Goal: Task Accomplishment & Management: Manage account settings

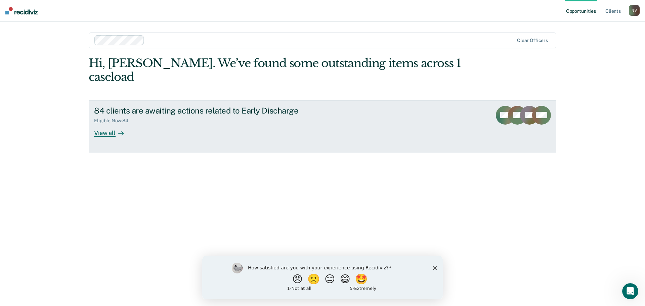
click at [96, 124] on div "View all" at bounding box center [113, 130] width 38 height 13
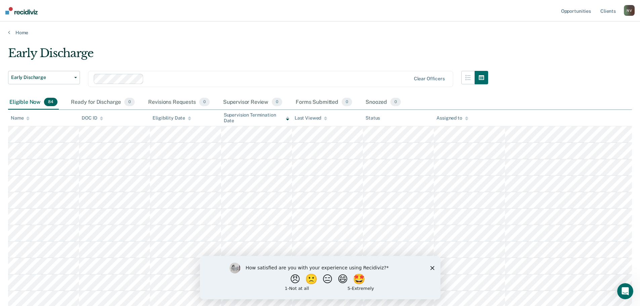
click at [26, 103] on div "Eligible Now 84" at bounding box center [33, 102] width 51 height 15
drag, startPoint x: 585, startPoint y: 1, endPoint x: 431, endPoint y: 31, distance: 156.5
click at [431, 31] on link "Home" at bounding box center [320, 33] width 624 height 6
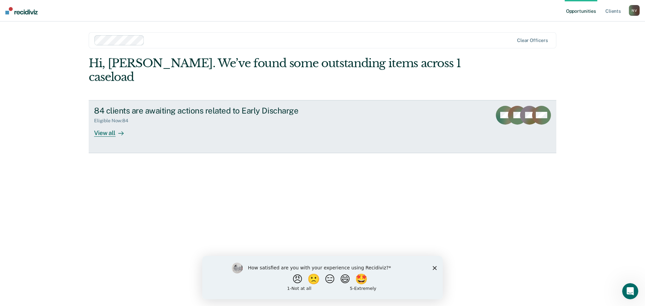
click at [98, 124] on div "View all" at bounding box center [113, 130] width 38 height 13
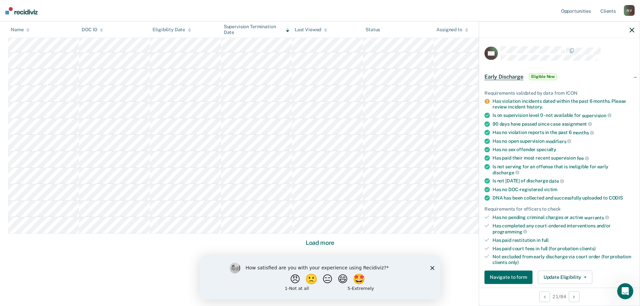
drag, startPoint x: 168, startPoint y: 263, endPoint x: 1, endPoint y: 9, distance: 304.2
click at [634, 29] on icon "button" at bounding box center [632, 30] width 5 height 5
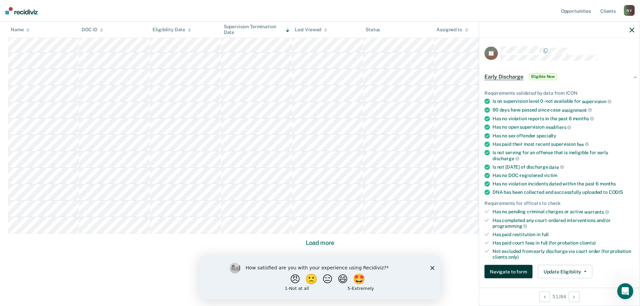
click at [520, 272] on button "Navigate to form" at bounding box center [509, 271] width 48 height 13
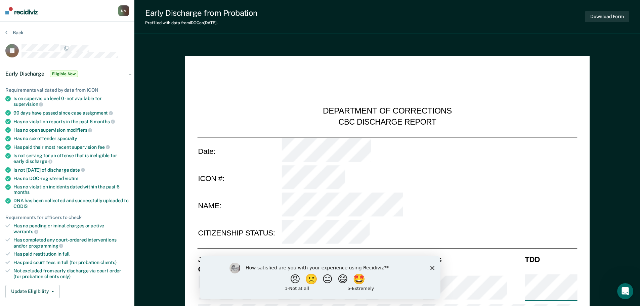
type textarea "x"
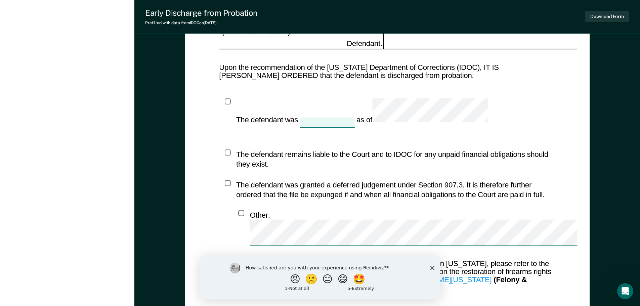
scroll to position [625, 0]
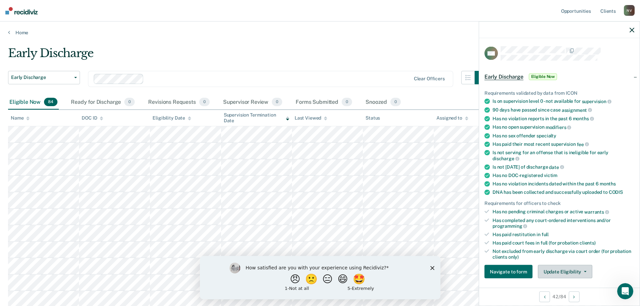
click at [573, 276] on button "Update Eligibility" at bounding box center [565, 271] width 54 height 13
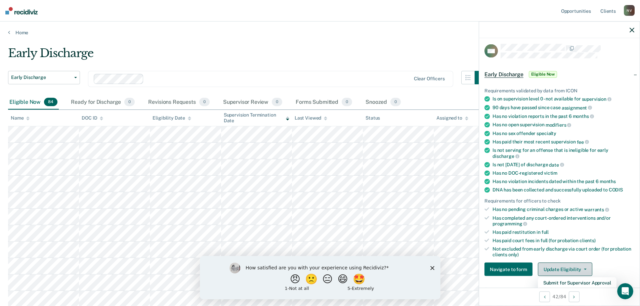
click at [584, 267] on button "Update Eligibility" at bounding box center [565, 269] width 54 height 13
click at [583, 270] on button "Update Eligibility" at bounding box center [565, 269] width 54 height 13
click at [488, 114] on icon at bounding box center [487, 116] width 5 height 5
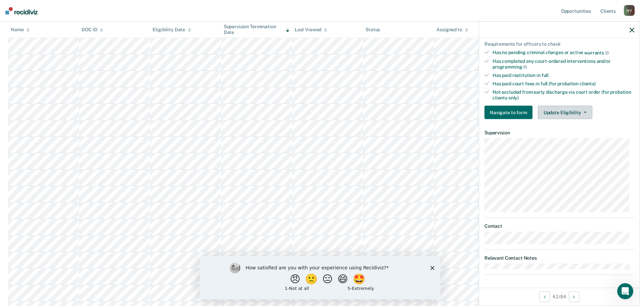
scroll to position [0, 0]
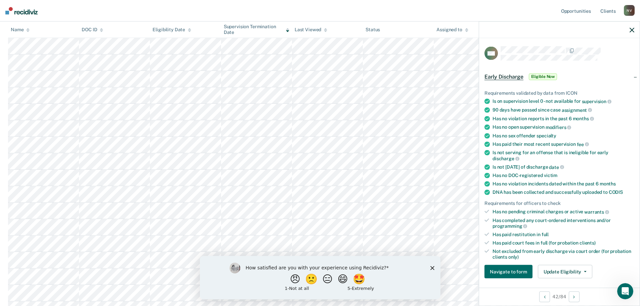
click at [497, 75] on span "Early Discharge" at bounding box center [504, 76] width 39 height 7
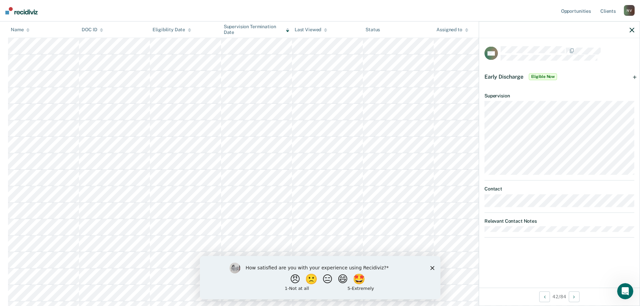
click at [497, 75] on span "Early Discharge" at bounding box center [504, 76] width 39 height 6
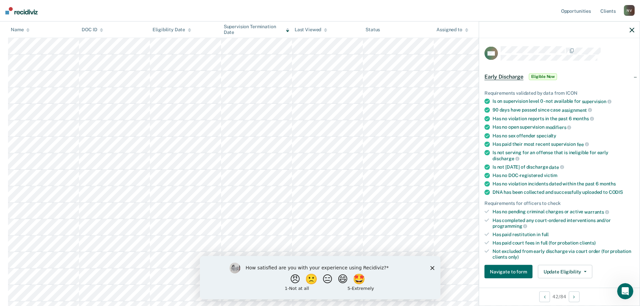
click at [488, 167] on icon at bounding box center [487, 166] width 5 height 5
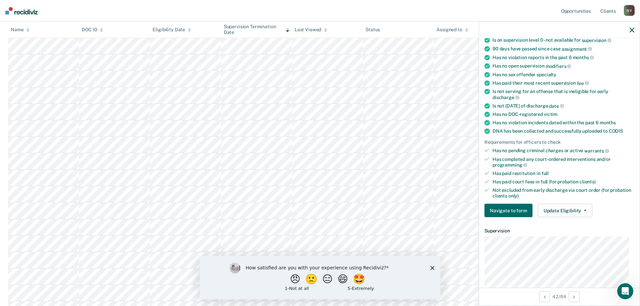
scroll to position [134, 0]
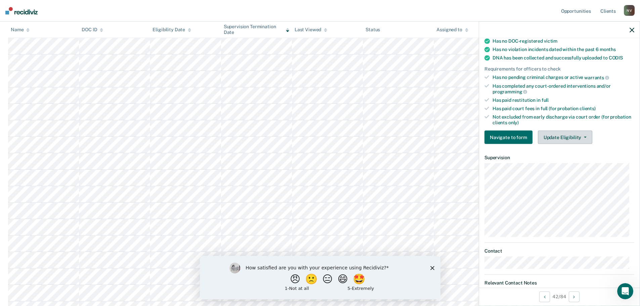
click at [585, 137] on button "Update Eligibility" at bounding box center [565, 137] width 54 height 13
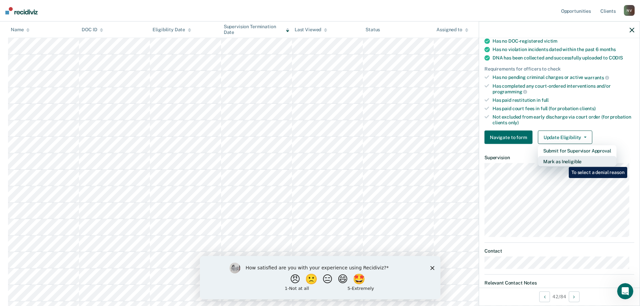
click at [564, 162] on button "Mark as Ineligible" at bounding box center [577, 161] width 79 height 11
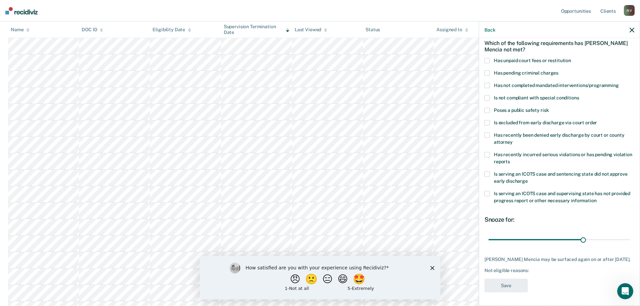
click at [489, 95] on span at bounding box center [487, 97] width 5 height 5
click at [579, 95] on input "Is not compliant with special conditions" at bounding box center [579, 95] width 0 height 0
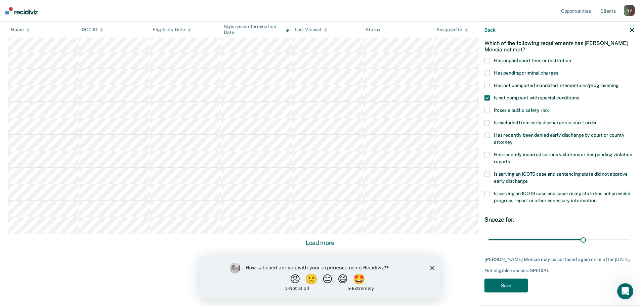
click at [492, 28] on button "Back" at bounding box center [490, 30] width 11 height 6
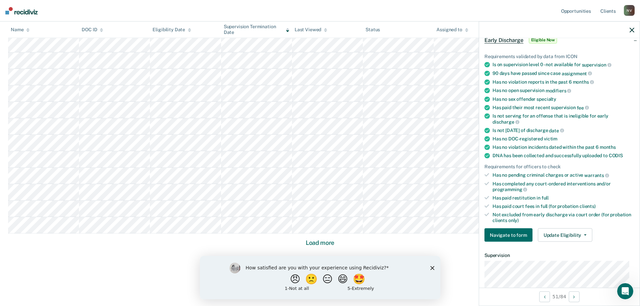
click at [632, 30] on icon "button" at bounding box center [632, 30] width 5 height 5
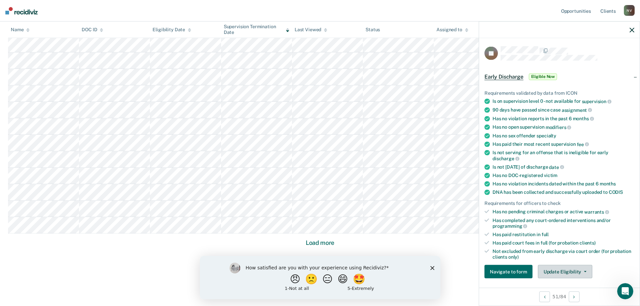
click at [585, 271] on button "Update Eligibility" at bounding box center [565, 271] width 54 height 13
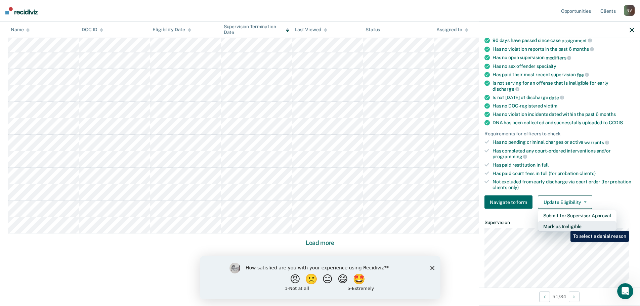
click at [566, 226] on button "Mark as Ineligible" at bounding box center [577, 226] width 79 height 11
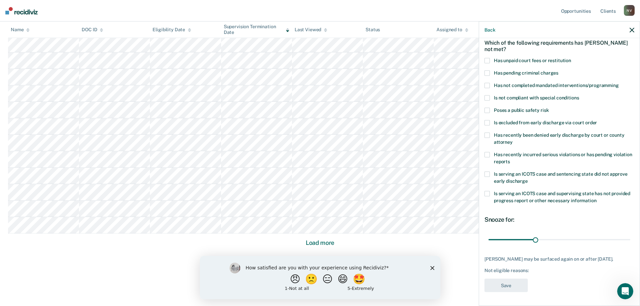
scroll to position [31, 0]
click at [486, 96] on span at bounding box center [487, 98] width 5 height 5
click at [579, 96] on input "Is not compliant with special conditions" at bounding box center [579, 96] width 0 height 0
click at [535, 240] on input "range" at bounding box center [560, 241] width 142 height 12
click at [576, 241] on input "range" at bounding box center [560, 241] width 142 height 12
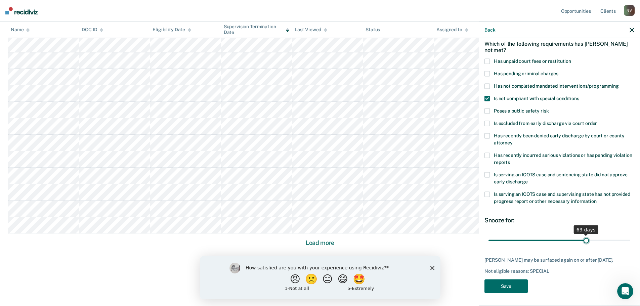
click at [582, 241] on input "range" at bounding box center [560, 241] width 142 height 12
type input "60"
click at [579, 241] on input "range" at bounding box center [560, 241] width 142 height 12
click at [508, 289] on button "Save" at bounding box center [506, 286] width 43 height 14
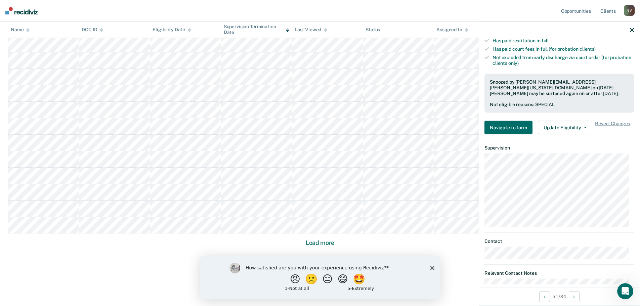
scroll to position [209, 0]
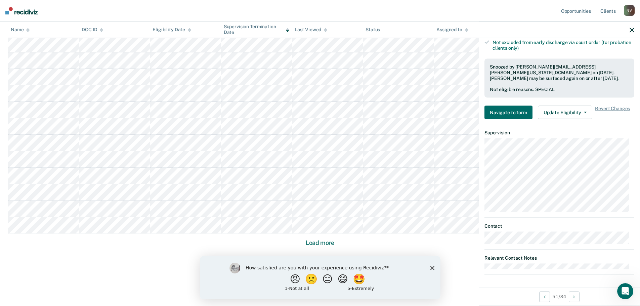
click at [499, 280] on div "BJ Early Discharge Currently ineligible Requirements validated by data from ICO…" at bounding box center [559, 162] width 161 height 249
click at [493, 276] on div "BJ Early Discharge Currently ineligible Requirements validated by data from ICO…" at bounding box center [559, 162] width 161 height 249
click at [494, 253] on article "BJ Early Discharge Currently ineligible Requirements validated by data from ICO…" at bounding box center [560, 56] width 150 height 438
click at [489, 271] on article "BJ Early Discharge Currently ineligible Requirements validated by data from ICO…" at bounding box center [560, 56] width 150 height 438
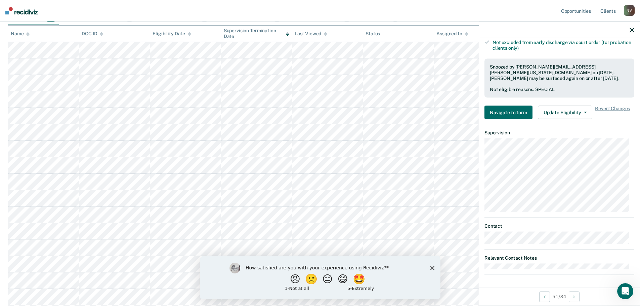
scroll to position [0, 0]
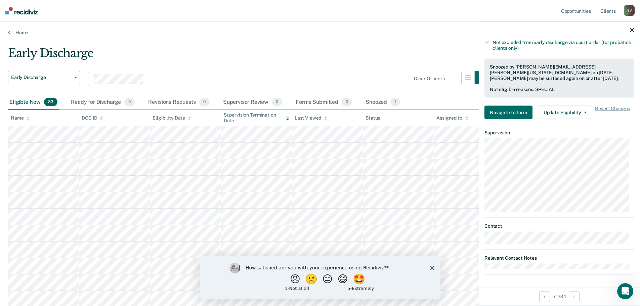
click at [634, 29] on icon "button" at bounding box center [632, 30] width 5 height 5
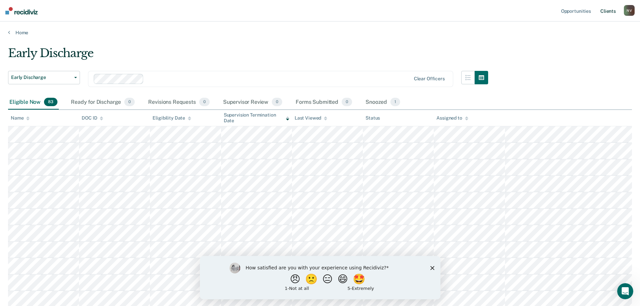
click at [615, 11] on link "Client s" at bounding box center [608, 11] width 18 height 22
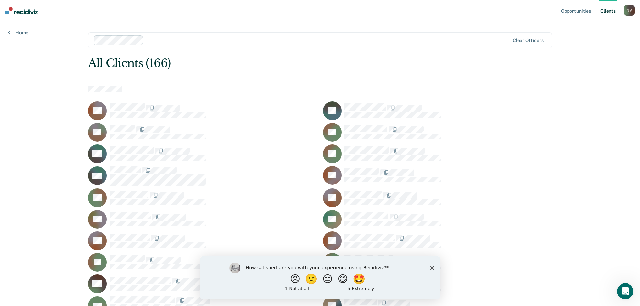
click at [432, 269] on icon "Close survey" at bounding box center [432, 268] width 4 height 4
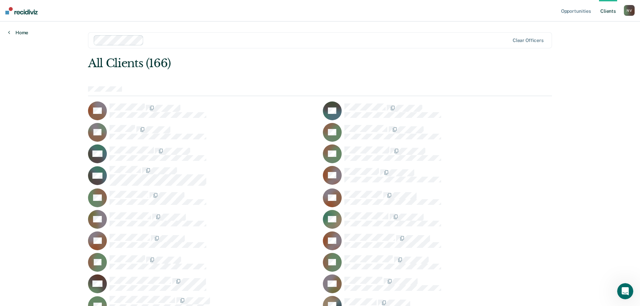
click at [22, 34] on link "Home" at bounding box center [18, 33] width 20 height 6
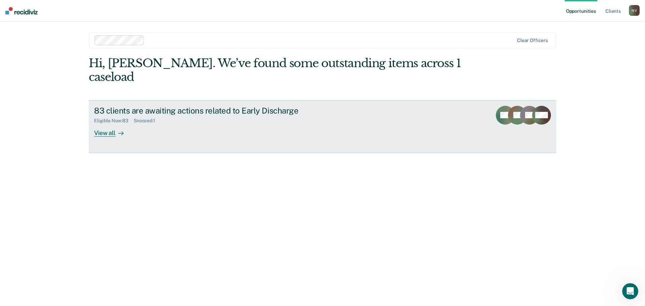
click at [104, 124] on div "View all" at bounding box center [113, 130] width 38 height 13
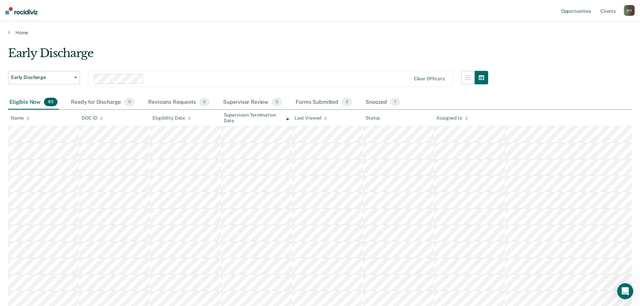
click at [591, 119] on th at bounding box center [568, 118] width 127 height 16
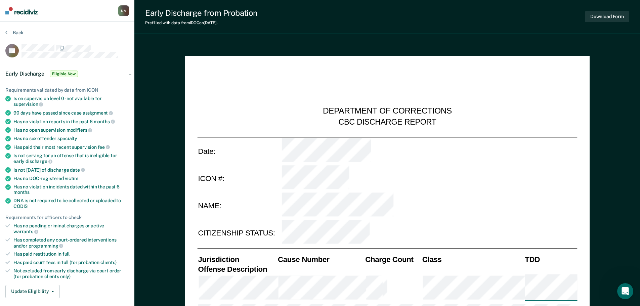
type textarea "x"
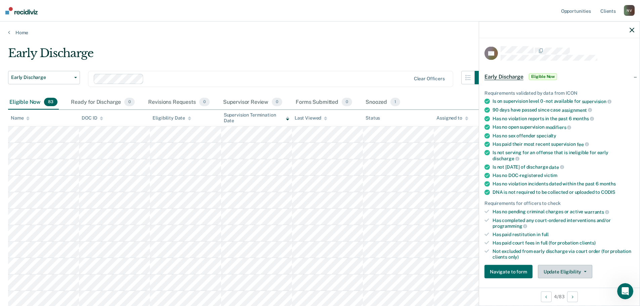
click at [585, 271] on button "Update Eligibility" at bounding box center [565, 271] width 54 height 13
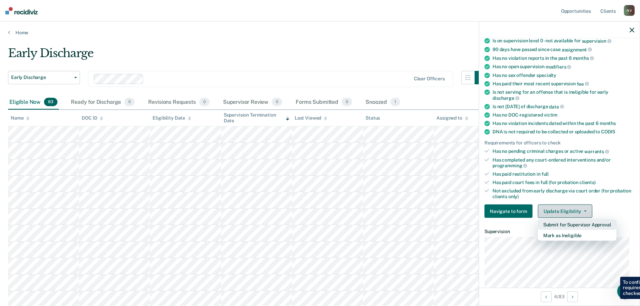
scroll to position [70, 0]
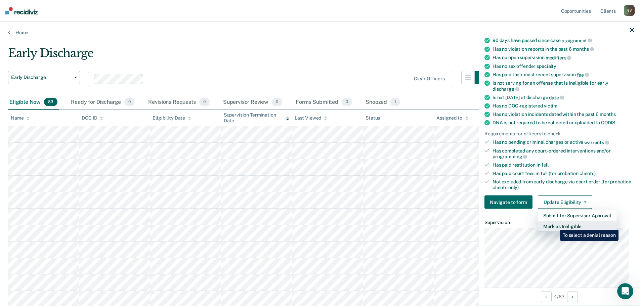
click at [555, 225] on button "Mark as Ineligible" at bounding box center [577, 226] width 79 height 11
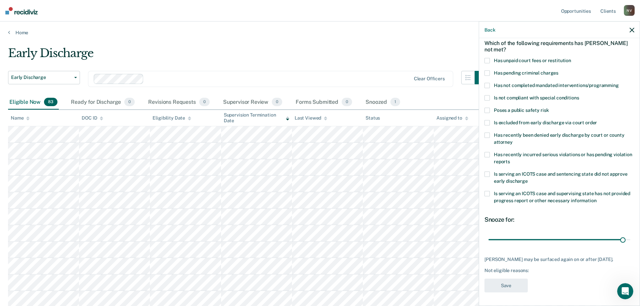
scroll to position [31, 0]
click at [490, 62] on label "Has unpaid court fees or restitution" at bounding box center [560, 61] width 150 height 7
click at [571, 58] on input "Has unpaid court fees or restitution" at bounding box center [571, 58] width 0 height 0
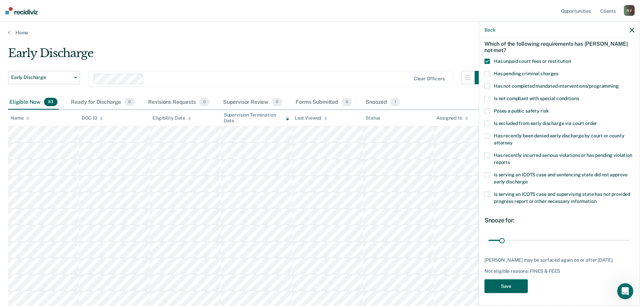
click at [511, 282] on button "Save" at bounding box center [506, 286] width 43 height 14
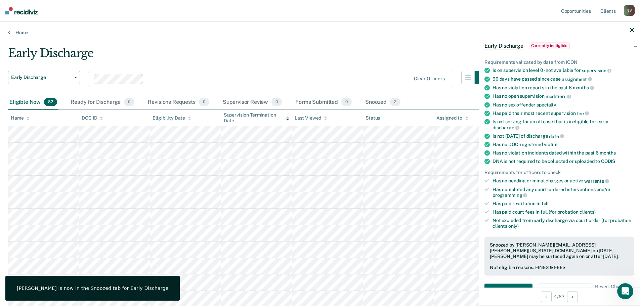
click at [635, 29] on div at bounding box center [559, 30] width 161 height 17
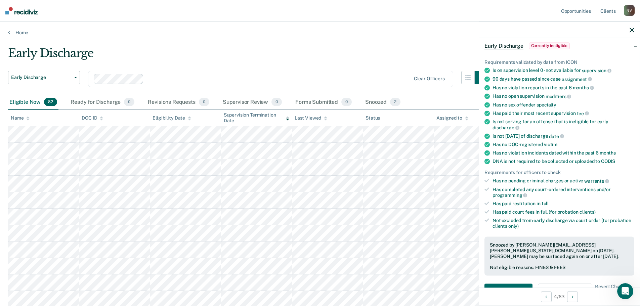
click at [628, 29] on div at bounding box center [559, 30] width 161 height 17
click at [631, 29] on icon "button" at bounding box center [632, 30] width 5 height 5
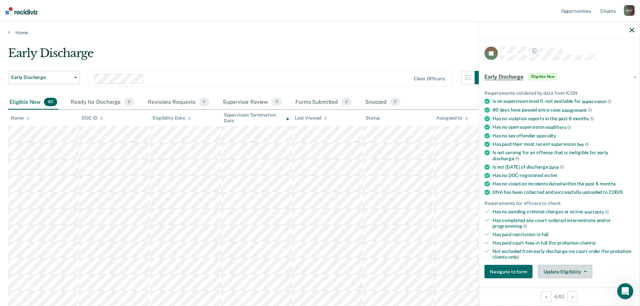
click at [584, 271] on icon "button" at bounding box center [585, 271] width 3 height 1
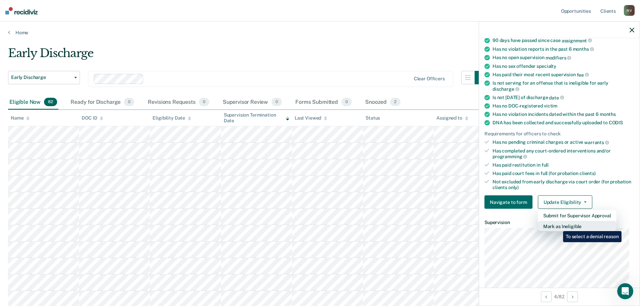
click at [558, 226] on button "Mark as Ineligible" at bounding box center [577, 226] width 79 height 11
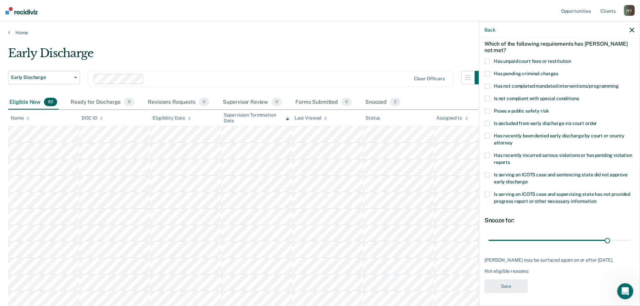
click at [487, 60] on span at bounding box center [487, 60] width 5 height 5
click at [571, 58] on input "Has unpaid court fees or restitution" at bounding box center [571, 58] width 0 height 0
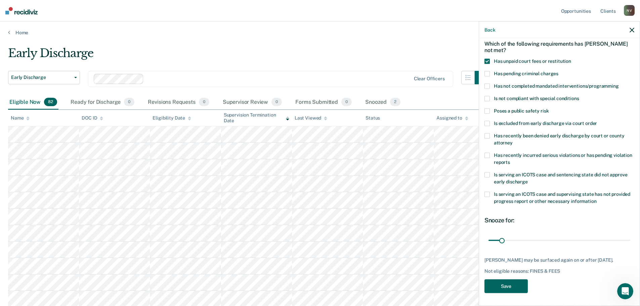
click at [501, 286] on button "Save" at bounding box center [506, 286] width 43 height 14
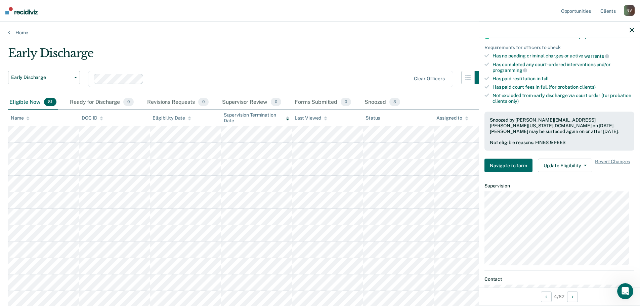
scroll to position [203, 0]
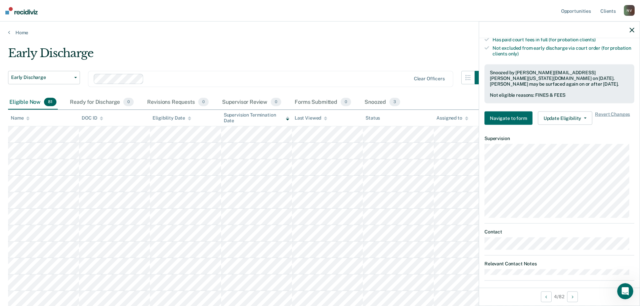
click at [579, 297] on div "4 / 82" at bounding box center [559, 297] width 161 height 18
click at [577, 297] on button "Next Opportunity" at bounding box center [572, 296] width 11 height 11
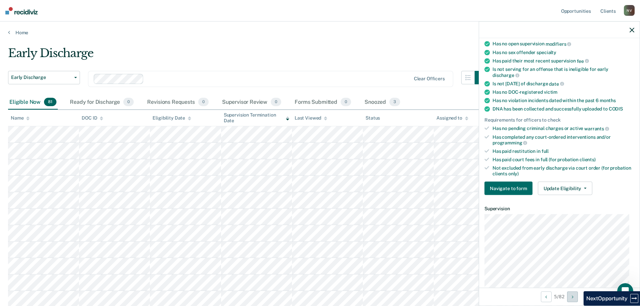
scroll to position [101, 0]
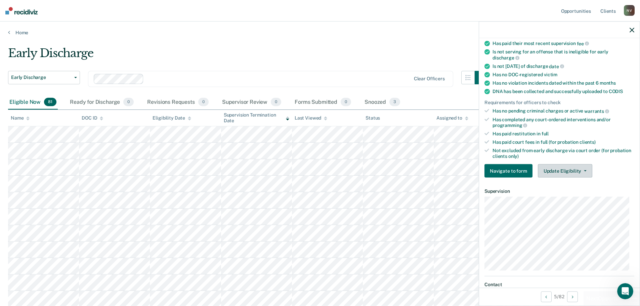
click at [582, 172] on button "Update Eligibility" at bounding box center [565, 170] width 54 height 13
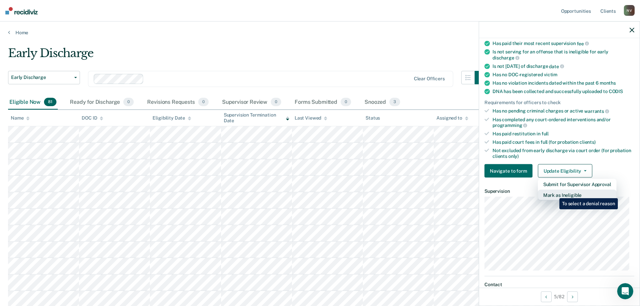
click at [555, 193] on button "Mark as Ineligible" at bounding box center [577, 195] width 79 height 11
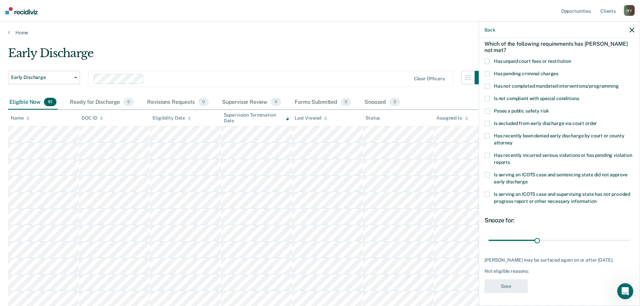
click at [487, 197] on label "Is serving an ICOTS case and supervising state has not provided progress report…" at bounding box center [560, 199] width 150 height 14
click at [597, 199] on input "Is serving an ICOTS case and supervising state has not provided progress report…" at bounding box center [597, 199] width 0 height 0
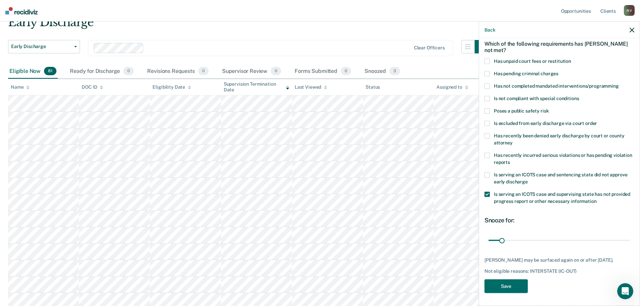
scroll to position [67, 0]
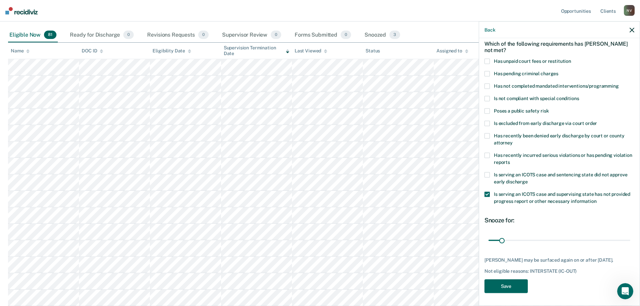
click at [498, 288] on button "Save" at bounding box center [506, 286] width 43 height 14
